Goal: Task Accomplishment & Management: Manage account settings

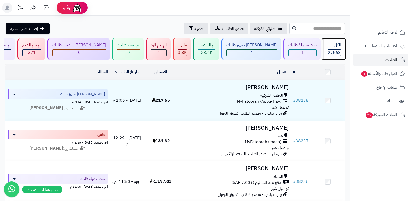
click at [331, 48] on div "الكل 27568" at bounding box center [334, 49] width 22 height 22
click at [289, 1] on header "رفيق ! الطلبات معالجة مكتمل إرجاع المنتجات العملاء المتواجدون الان 28354 عملاء …" at bounding box center [205, 8] width 411 height 16
click at [333, 54] on span "27568" at bounding box center [334, 52] width 13 height 6
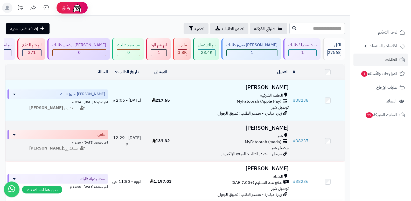
click at [278, 126] on h3 "[PERSON_NAME]" at bounding box center [234, 128] width 109 height 6
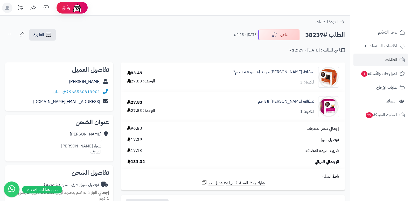
click at [377, 148] on nav "لوحة التحكم الأقسام والمنتجات المنتجات الأقسام الماركات مواصفات المنتجات مواصفا…" at bounding box center [380, 106] width 61 height 201
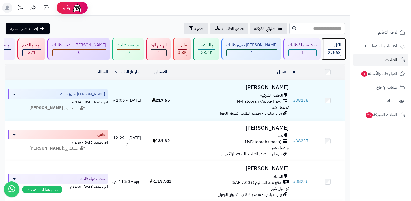
click at [331, 48] on div "الكل 27568" at bounding box center [334, 49] width 22 height 22
click at [345, 43] on link "الكل 27568" at bounding box center [334, 49] width 24 height 22
click at [336, 50] on span "27568" at bounding box center [334, 52] width 13 height 6
click at [338, 50] on span "27568" at bounding box center [334, 52] width 13 height 6
click at [331, 43] on div "الكل" at bounding box center [334, 45] width 13 height 6
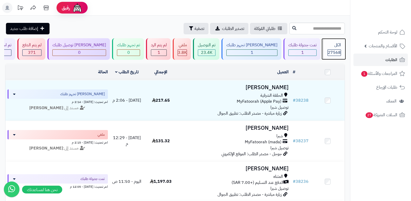
click at [324, 47] on div "الكل 27568" at bounding box center [334, 49] width 22 height 22
click at [328, 51] on div "27568" at bounding box center [334, 53] width 13 height 6
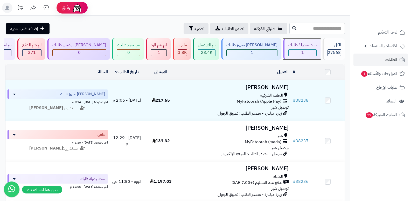
click at [289, 51] on div "1" at bounding box center [303, 53] width 28 height 6
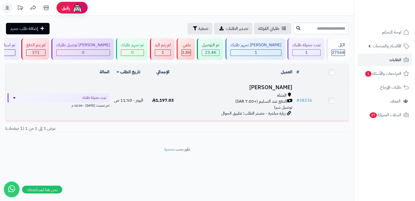
click at [286, 85] on h3 "سند القرشي" at bounding box center [237, 87] width 110 height 6
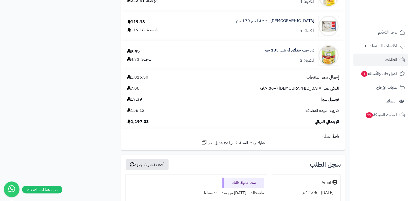
scroll to position [1272, 0]
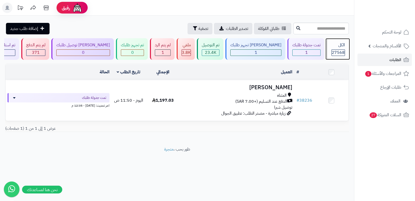
click at [333, 51] on span "27568" at bounding box center [338, 52] width 13 height 6
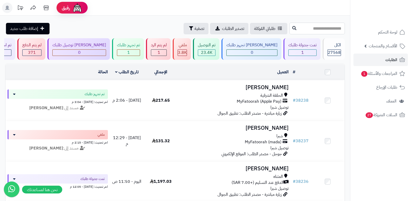
click at [331, 24] on input "text" at bounding box center [318, 29] width 56 height 12
type input "*****"
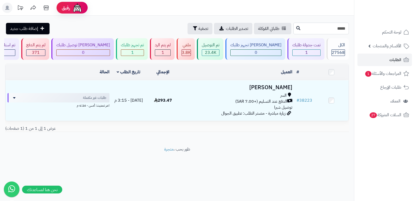
click at [330, 26] on input "*****" at bounding box center [322, 29] width 56 height 12
type input "**"
click at [330, 26] on input "**" at bounding box center [322, 29] width 56 height 12
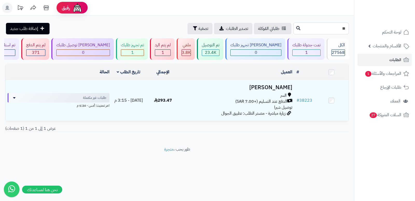
click at [330, 26] on input "**" at bounding box center [322, 29] width 56 height 12
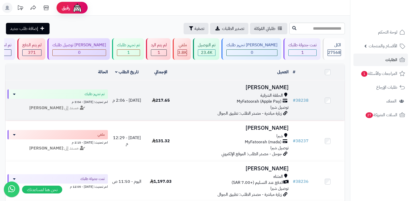
click at [274, 86] on h3 "[PERSON_NAME]" at bounding box center [234, 87] width 109 height 6
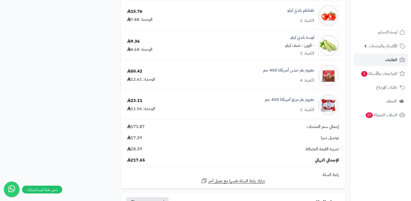
scroll to position [286, 0]
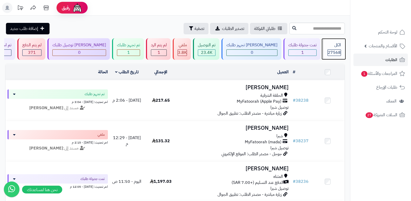
click at [335, 47] on div "الكل" at bounding box center [334, 45] width 13 height 6
click at [383, 44] on span "الأقسام والمنتجات" at bounding box center [383, 45] width 29 height 7
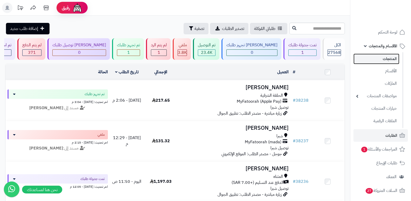
click at [391, 57] on link "المنتجات" at bounding box center [377, 58] width 46 height 11
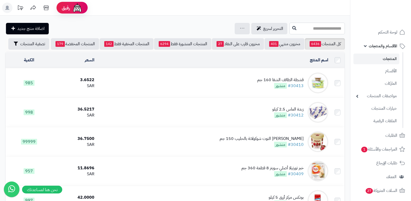
click at [323, 28] on input "text" at bounding box center [318, 29] width 56 height 12
type input "********"
click at [291, 31] on button at bounding box center [295, 28] width 8 height 10
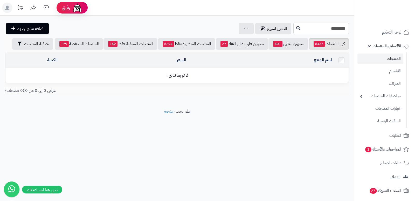
click at [336, 30] on input "********" at bounding box center [322, 29] width 56 height 12
type input "*"
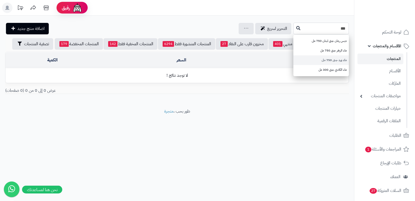
type input "***"
click at [325, 60] on link "ماء ورد جنى 750 مل" at bounding box center [322, 60] width 56 height 10
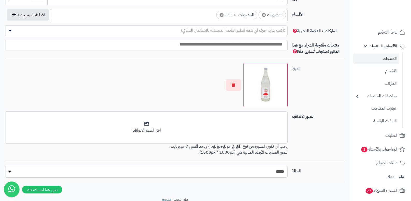
scroll to position [325, 0]
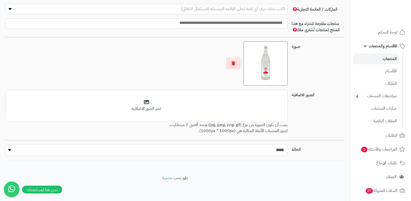
click at [278, 146] on select "***** ****" at bounding box center [146, 150] width 283 height 12
select select "*"
click at [5, 144] on select "***** ****" at bounding box center [146, 150] width 283 height 12
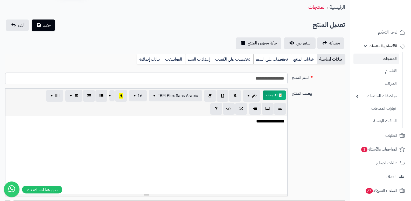
scroll to position [0, 0]
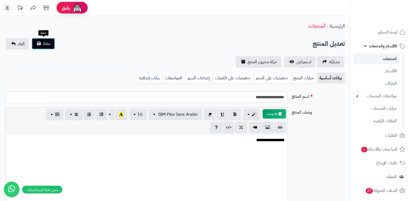
click at [47, 43] on span "حفظ" at bounding box center [47, 43] width 8 height 6
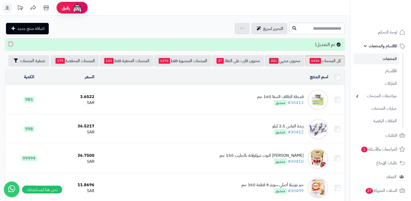
click at [385, 48] on span "الأقسام والمنتجات" at bounding box center [383, 45] width 29 height 7
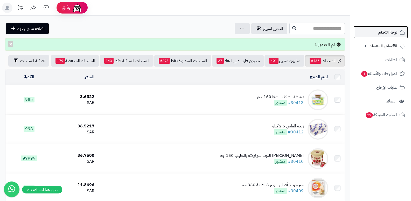
click at [392, 32] on span "لوحة التحكم" at bounding box center [388, 32] width 19 height 7
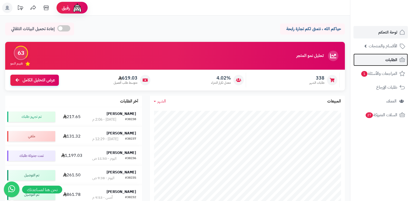
click at [387, 58] on span "الطلبات" at bounding box center [392, 59] width 12 height 7
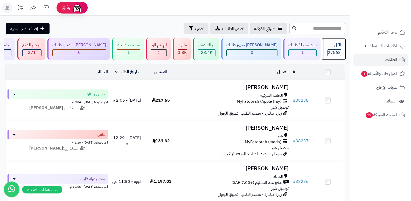
click at [339, 44] on div "الكل" at bounding box center [334, 45] width 13 height 6
click at [333, 47] on div "الكل" at bounding box center [334, 45] width 13 height 6
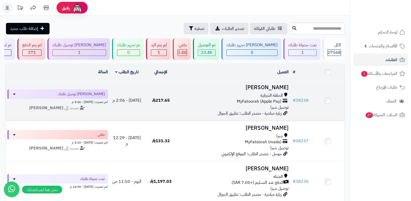
click at [278, 86] on h3 "تركي محمد" at bounding box center [234, 87] width 109 height 6
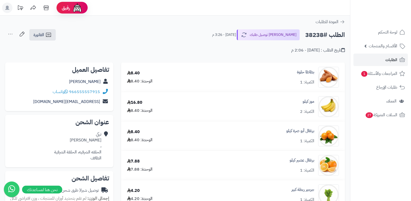
click at [405, 161] on nav "لوحة التحكم الأقسام والمنتجات المنتجات الأقسام الماركات مواصفات المنتجات مواصفا…" at bounding box center [380, 106] width 61 height 201
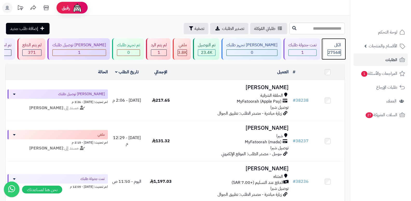
click at [338, 50] on span "27568" at bounding box center [334, 52] width 13 height 6
click at [337, 53] on span "27568" at bounding box center [334, 52] width 13 height 6
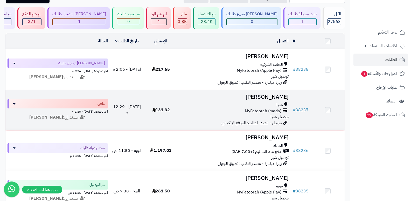
scroll to position [130, 0]
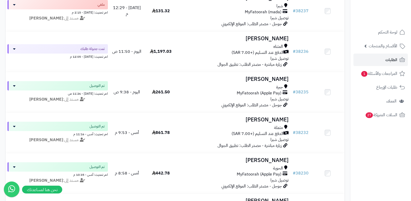
click at [374, 158] on nav "لوحة التحكم الأقسام والمنتجات المنتجات الأقسام الماركات مواصفات المنتجات مواصفا…" at bounding box center [380, 106] width 61 height 201
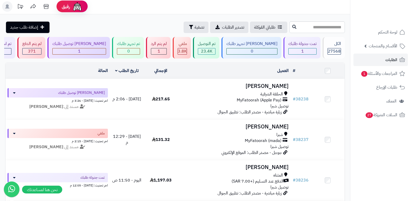
scroll to position [0, 0]
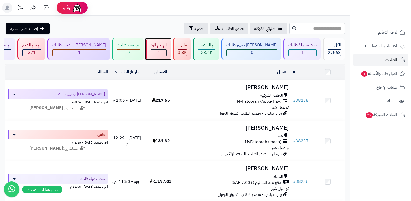
click at [167, 51] on div "1" at bounding box center [158, 53] width 15 height 6
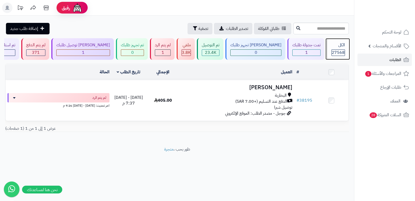
click at [342, 44] on div "الكل" at bounding box center [338, 45] width 13 height 6
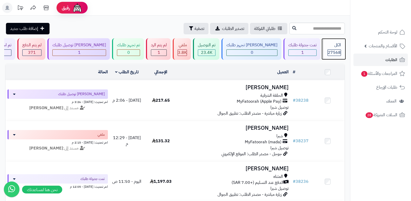
click at [337, 50] on span "27568" at bounding box center [334, 52] width 13 height 6
click at [398, 162] on nav "لوحة التحكم الأقسام والمنتجات المنتجات الأقسام الماركات مواصفات المنتجات مواصفا…" at bounding box center [380, 106] width 61 height 201
click at [332, 47] on div "الكل" at bounding box center [334, 45] width 13 height 6
click at [336, 51] on span "27568" at bounding box center [334, 52] width 13 height 6
click at [338, 48] on div "الكل" at bounding box center [334, 45] width 13 height 6
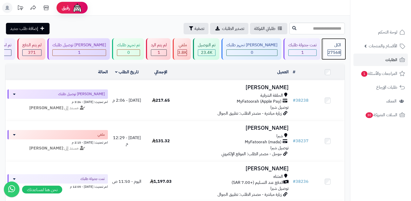
click at [330, 46] on div "الكل" at bounding box center [334, 45] width 13 height 6
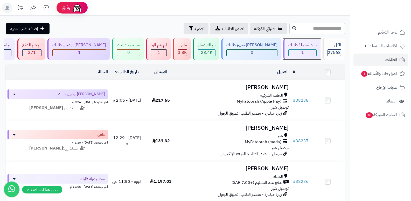
click at [301, 47] on div "تمت جدولة طلبك" at bounding box center [303, 45] width 28 height 6
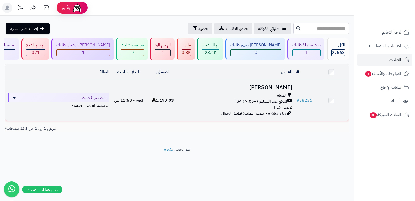
click at [280, 89] on h3 "سند القرشي" at bounding box center [237, 87] width 110 height 6
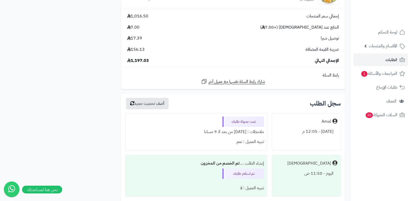
scroll to position [1227, 0]
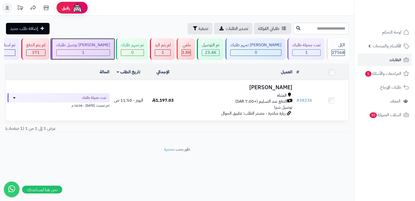
click at [109, 43] on div "[PERSON_NAME] توصيل طلبك" at bounding box center [83, 45] width 54 height 6
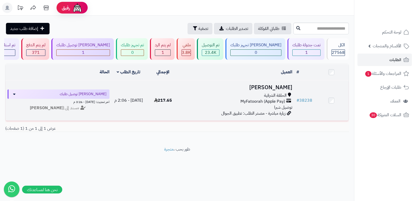
click at [270, 85] on h3 "تركي محمد" at bounding box center [237, 87] width 110 height 6
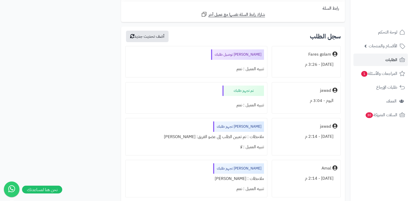
scroll to position [545, 0]
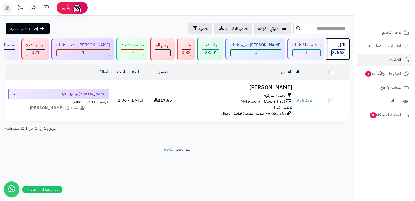
click at [332, 46] on div "الكل" at bounding box center [338, 45] width 13 height 6
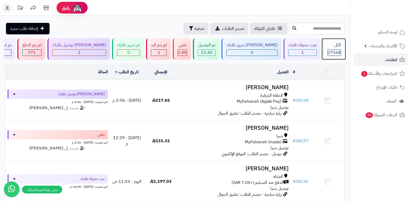
click at [329, 49] on span "27568" at bounding box center [334, 52] width 13 height 6
click at [248, 9] on header "رفيق ! الطلبات معالجة مكتمل إرجاع المنتجات العملاء المتواجدون الان 28355 عملاء …" at bounding box center [205, 8] width 411 height 16
click at [337, 50] on span "27568" at bounding box center [334, 52] width 13 height 6
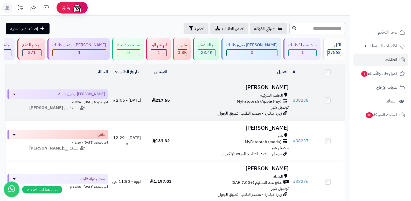
click at [276, 89] on h3 "[PERSON_NAME]" at bounding box center [234, 87] width 109 height 6
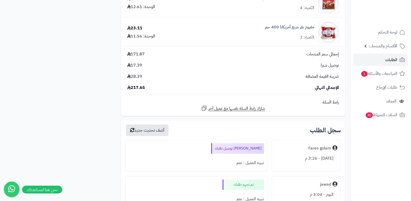
scroll to position [545, 0]
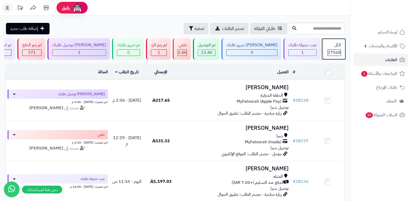
click at [330, 49] on span "27568" at bounding box center [334, 52] width 13 height 6
click at [328, 50] on div "27568" at bounding box center [334, 53] width 13 height 6
click at [330, 43] on div "الكل" at bounding box center [334, 45] width 13 height 6
click at [334, 44] on div "الكل" at bounding box center [334, 45] width 13 height 6
click at [337, 40] on div "الكل 27568" at bounding box center [334, 49] width 22 height 22
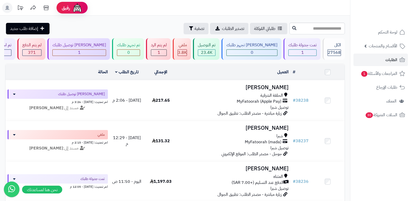
click at [8, 7] on icon at bounding box center [7, 8] width 4 height 4
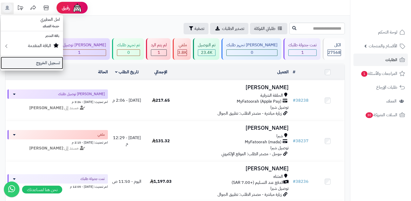
click at [47, 61] on link "تسجيل الخروج" at bounding box center [32, 63] width 62 height 12
